Goal: Task Accomplishment & Management: Use online tool/utility

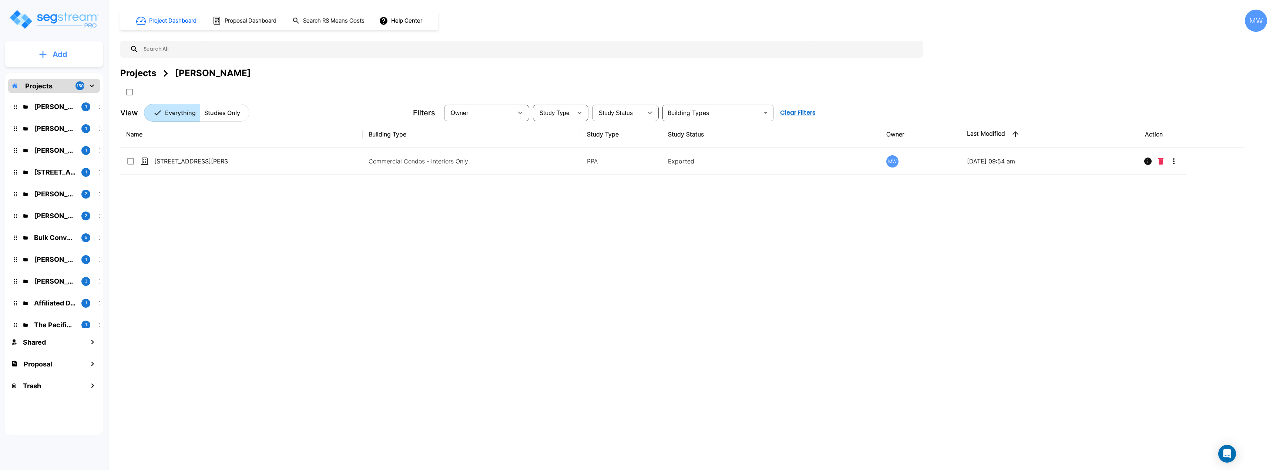
click at [63, 63] on button "Add" at bounding box center [54, 54] width 98 height 21
click at [237, 90] on div at bounding box center [264, 92] width 289 height 12
click at [3, 50] on div "Add Projects 150 Joseph Welch 1 Chris O'Neal 1 David Overstreet 1 503 North Pin…" at bounding box center [54, 220] width 108 height 440
click at [31, 54] on button "Add" at bounding box center [54, 54] width 98 height 21
click at [52, 117] on p "Add Proposal" at bounding box center [59, 116] width 38 height 9
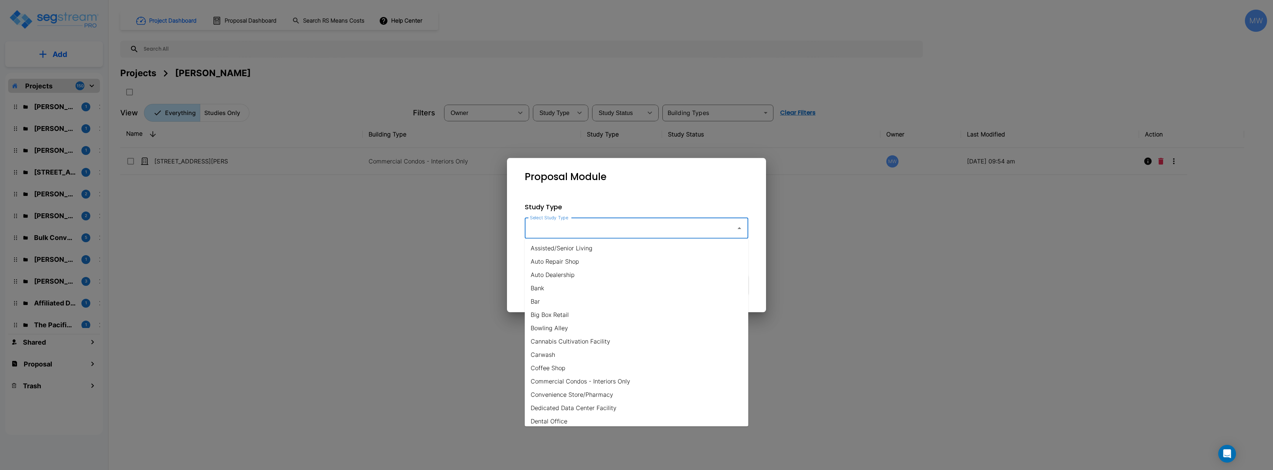
click at [549, 229] on input "Select Study Type" at bounding box center [628, 228] width 201 height 14
click at [567, 280] on li "Office" at bounding box center [637, 280] width 224 height 13
type input "Office"
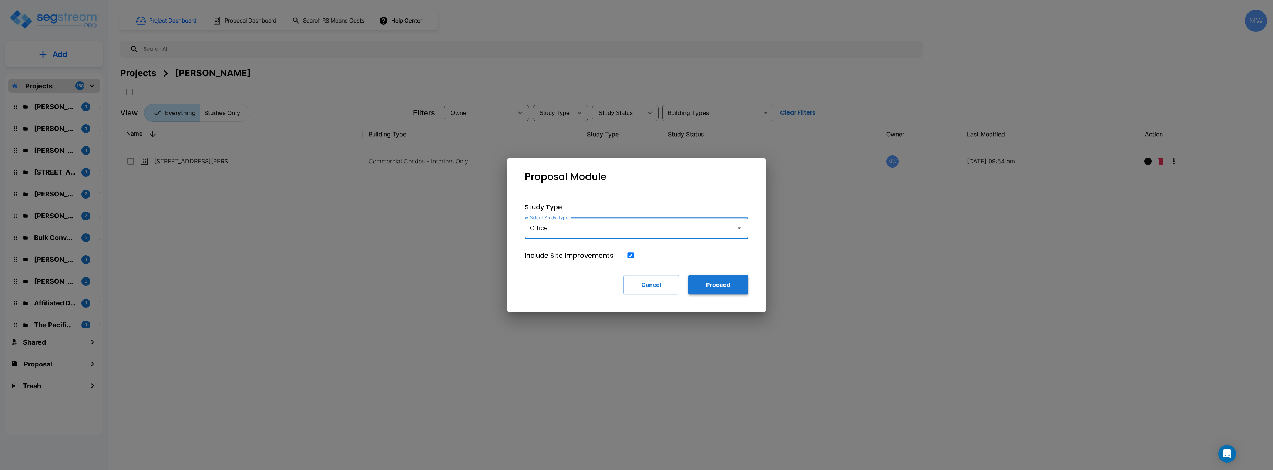
click at [732, 288] on button "Proceed" at bounding box center [718, 284] width 60 height 19
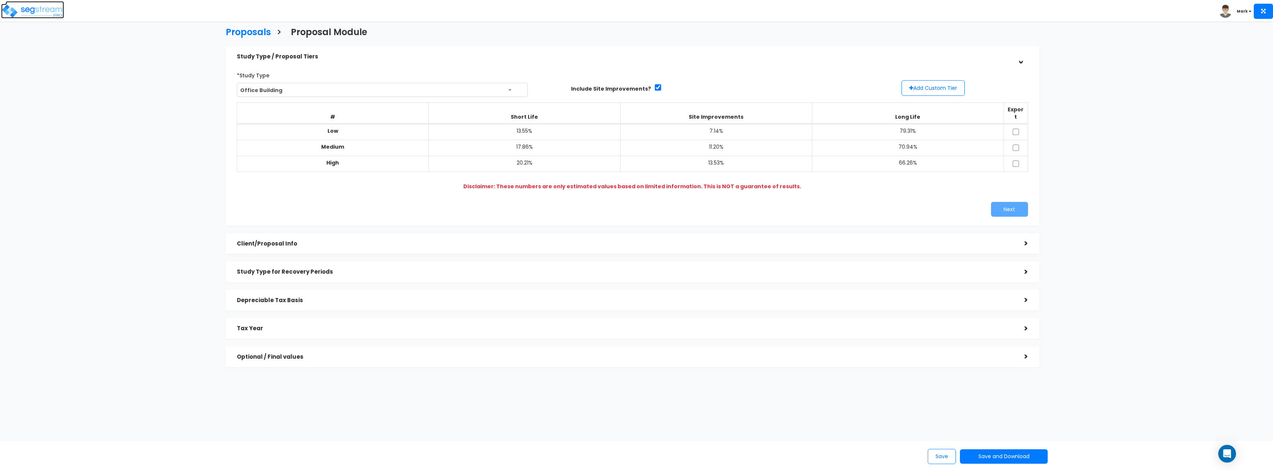
click at [35, 7] on img at bounding box center [32, 11] width 63 height 15
